Goal: Task Accomplishment & Management: Use online tool/utility

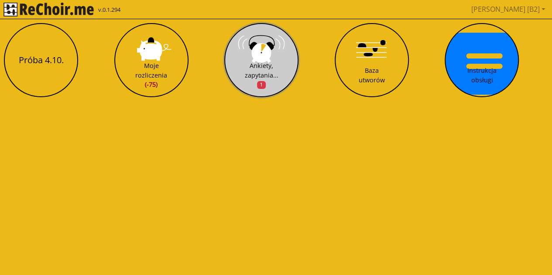
click at [276, 55] on button "Ankiety, zapytania... 1" at bounding box center [261, 60] width 74 height 74
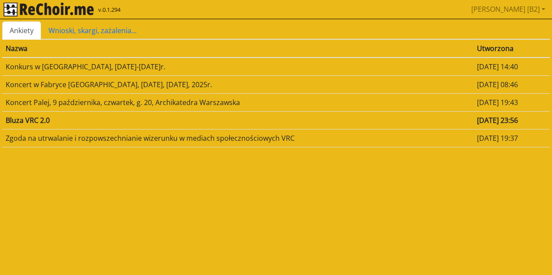
click at [106, 123] on td "Bluza VRC 2.0" at bounding box center [237, 120] width 471 height 18
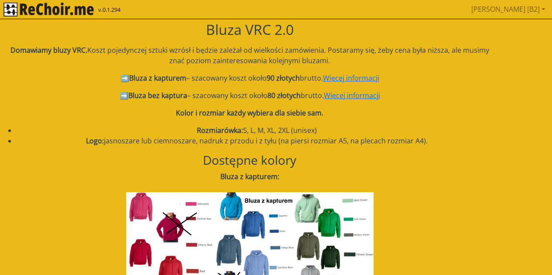
click at [30, 5] on img "rekłajer mi" at bounding box center [48, 10] width 90 height 14
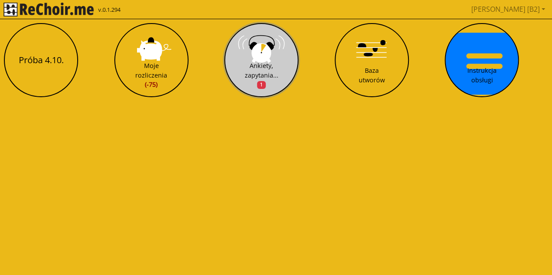
click at [268, 60] on button "Ankiety, zapytania... 1" at bounding box center [261, 60] width 74 height 74
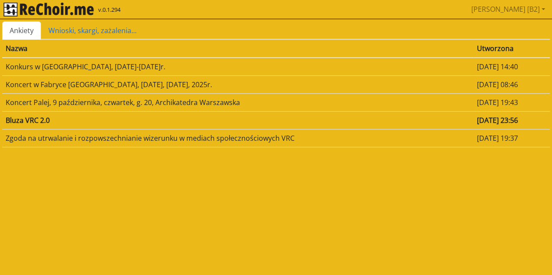
click at [53, 7] on img "rekłajer mi" at bounding box center [48, 10] width 90 height 14
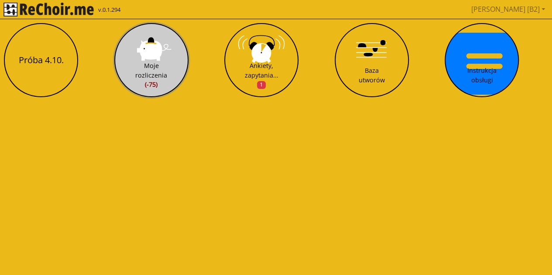
click at [151, 65] on div "Moje rozliczenia (-75)" at bounding box center [151, 75] width 32 height 28
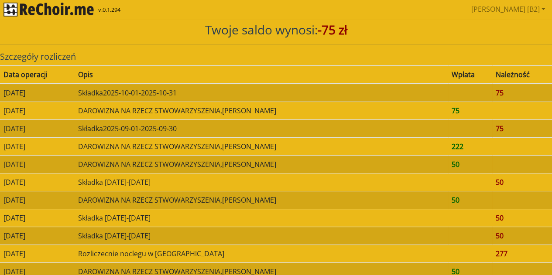
click at [33, 8] on img "rekłajer mi" at bounding box center [48, 10] width 90 height 14
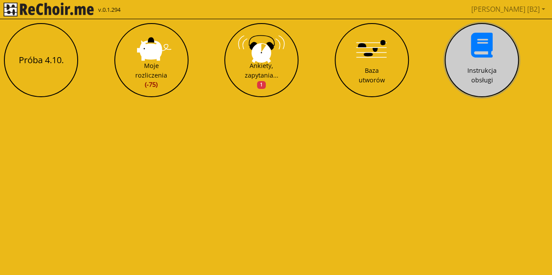
click at [494, 58] on button "Instrukcja obsługi" at bounding box center [481, 60] width 74 height 74
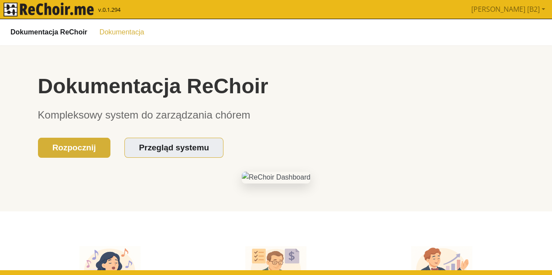
click at [126, 33] on link "Dokumentacja" at bounding box center [121, 31] width 55 height 15
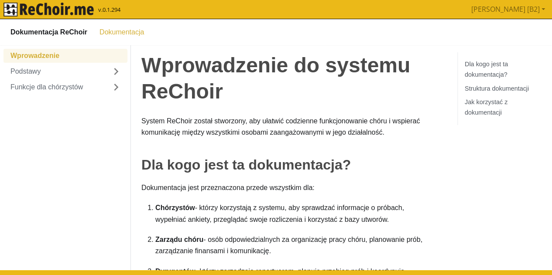
click at [31, 15] on img "rekłajer mi" at bounding box center [48, 10] width 90 height 14
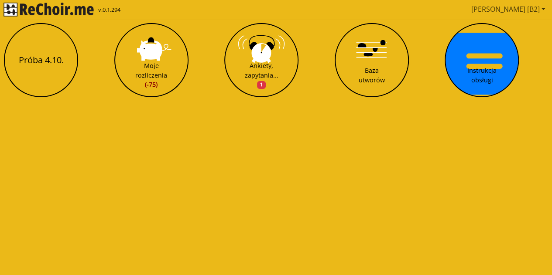
click at [530, 5] on link "[PERSON_NAME] [B2]" at bounding box center [507, 8] width 81 height 17
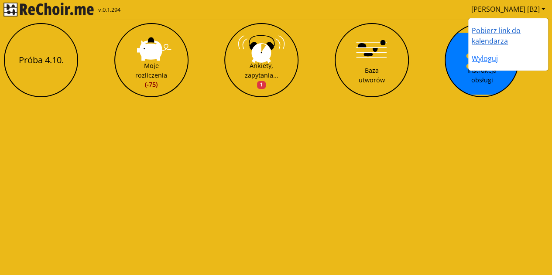
click at [505, 33] on link "Pobierz link do kalendarza" at bounding box center [495, 36] width 49 height 20
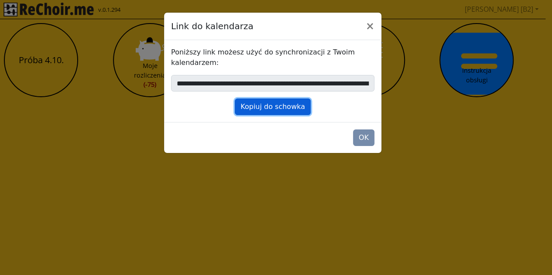
click at [281, 102] on button "Kopiuj do schowka" at bounding box center [273, 107] width 76 height 17
